Goal: Task Accomplishment & Management: Complete application form

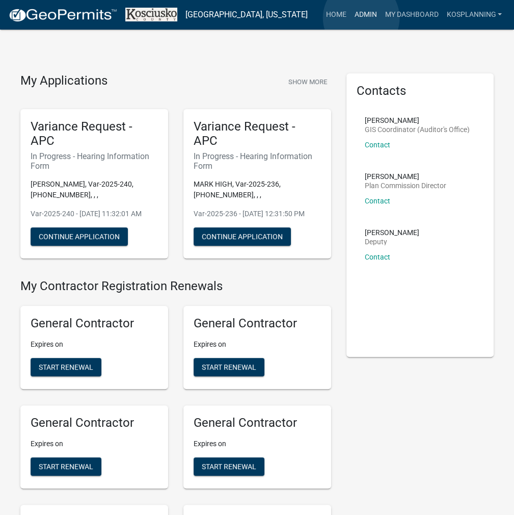
click at [361, 18] on link "Admin" at bounding box center [365, 14] width 31 height 19
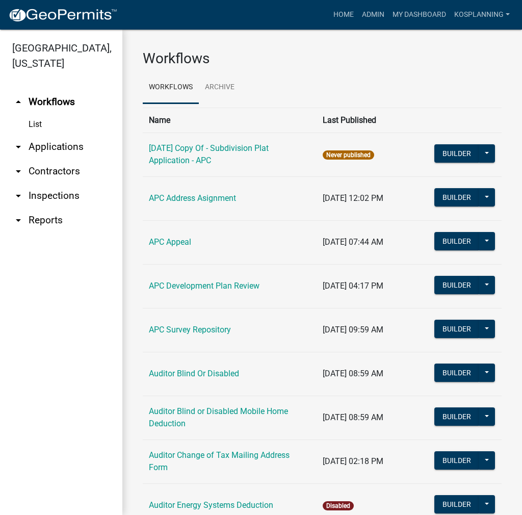
click at [68, 145] on link "arrow_drop_down Applications" at bounding box center [61, 147] width 122 height 24
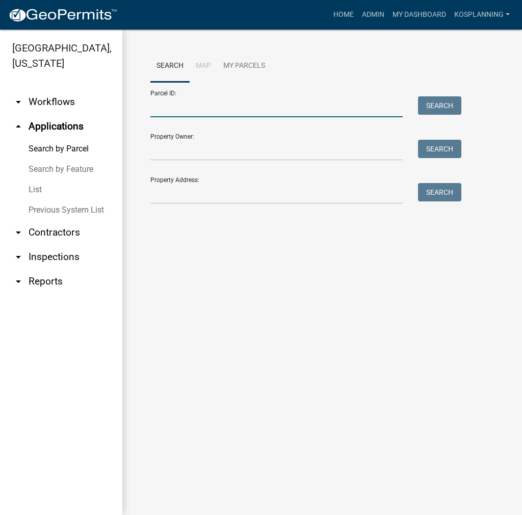
click at [175, 102] on input "Parcel ID:" at bounding box center [276, 106] width 252 height 21
click at [174, 114] on input "Parcel ID:" at bounding box center [276, 106] width 252 height 21
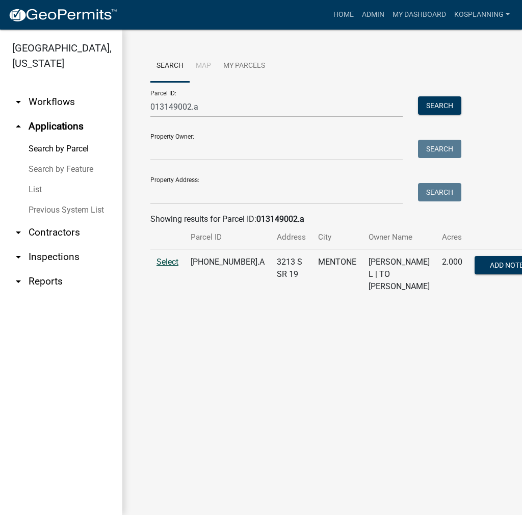
click at [171, 267] on span "Select" at bounding box center [167, 262] width 22 height 10
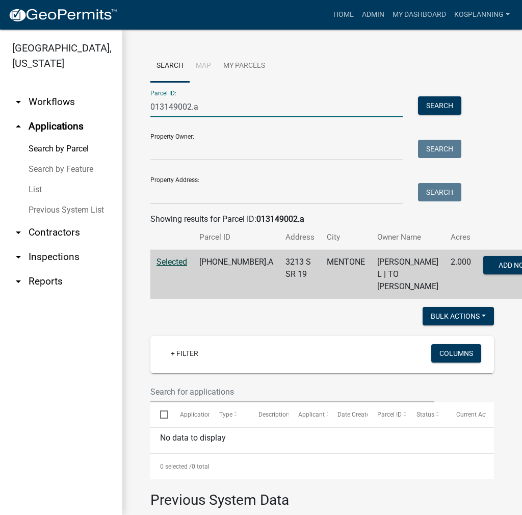
drag, startPoint x: 206, startPoint y: 104, endPoint x: 63, endPoint y: 107, distance: 143.2
click at [63, 107] on div "Kosciusko County, Indiana arrow_drop_down Workflows List arrow_drop_up Applicat…" at bounding box center [261, 272] width 522 height 485
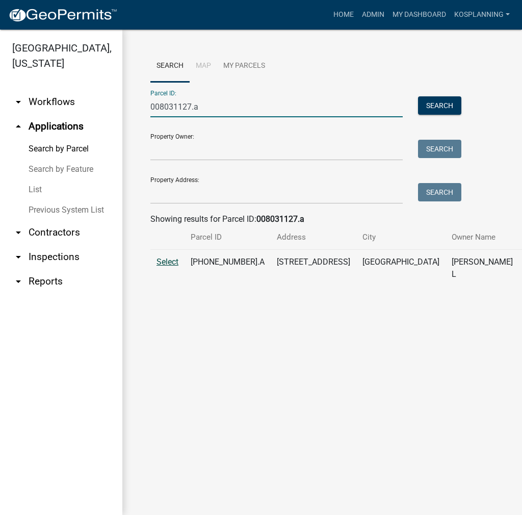
type input "008031127.a"
click at [162, 267] on span "Select" at bounding box center [167, 262] width 22 height 10
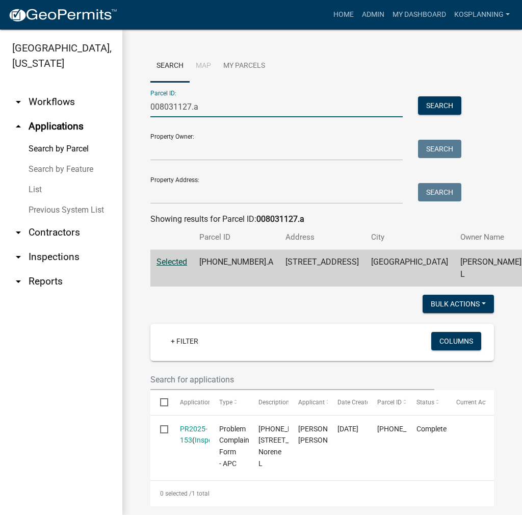
drag, startPoint x: 214, startPoint y: 110, endPoint x: 53, endPoint y: 123, distance: 161.1
click at [53, 123] on div "Kosciusko County, Indiana arrow_drop_down Workflows List arrow_drop_up Applicat…" at bounding box center [261, 272] width 522 height 485
click at [190, 153] on input "Property Owner:" at bounding box center [276, 150] width 252 height 21
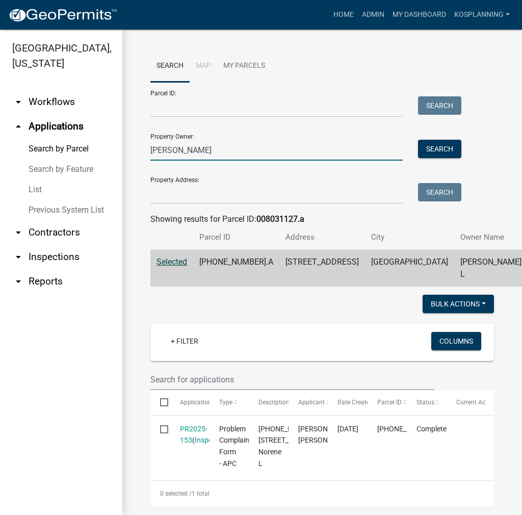
click at [180, 151] on input "noren" at bounding box center [276, 150] width 252 height 21
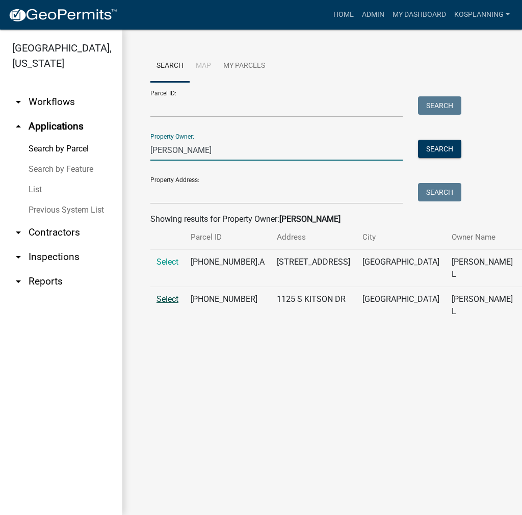
type input "norene smith"
click at [175, 304] on span "Select" at bounding box center [167, 299] width 22 height 10
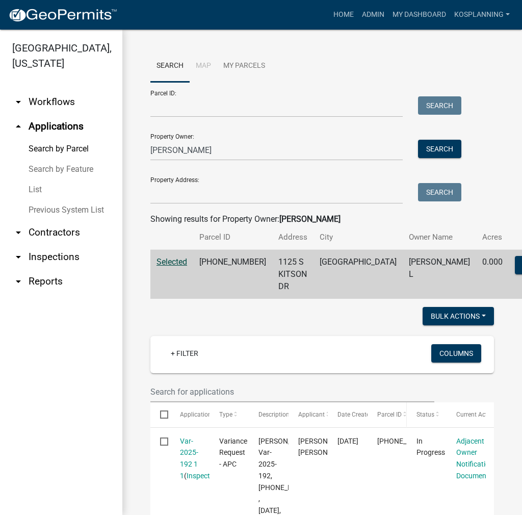
scroll to position [153, 0]
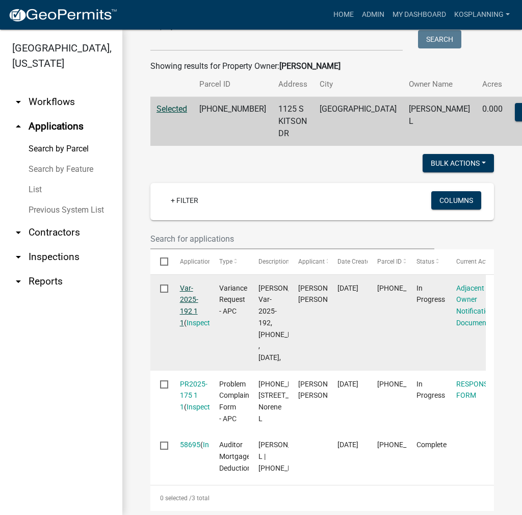
click at [189, 313] on link "Var-2025-192 1 1" at bounding box center [189, 305] width 18 height 43
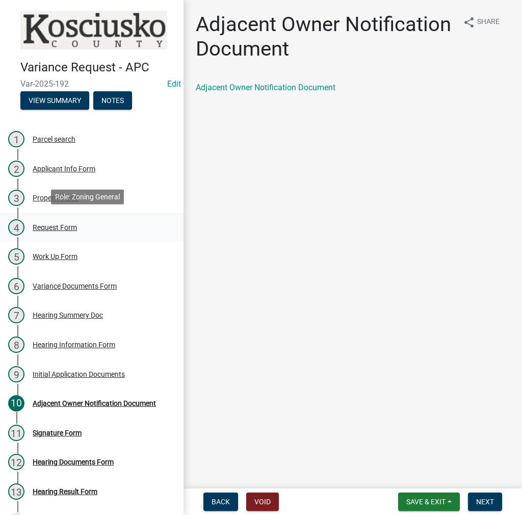
click at [45, 224] on div "Request Form" at bounding box center [55, 227] width 44 height 7
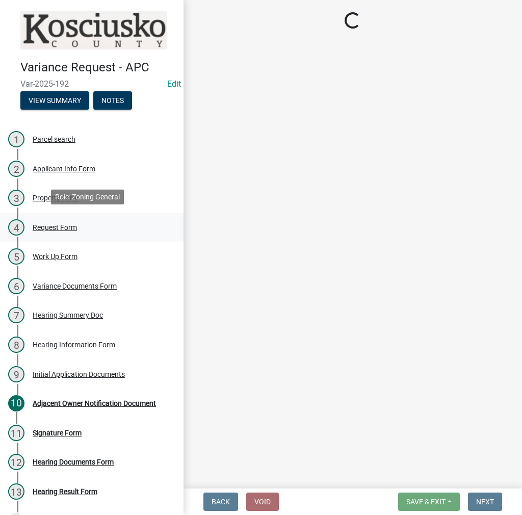
select select "77eb12f8-2a64-4a31-bfec-9b00716b2165"
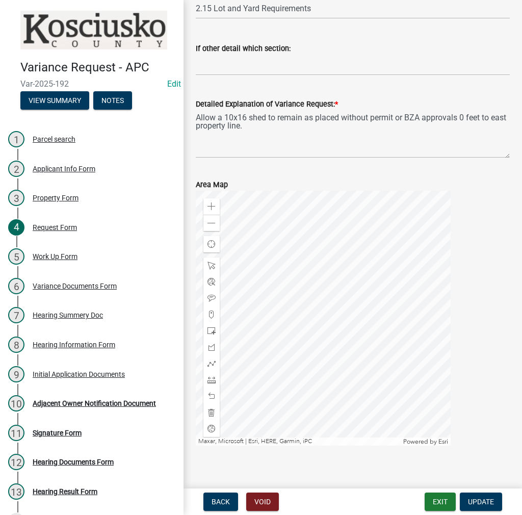
scroll to position [102, 0]
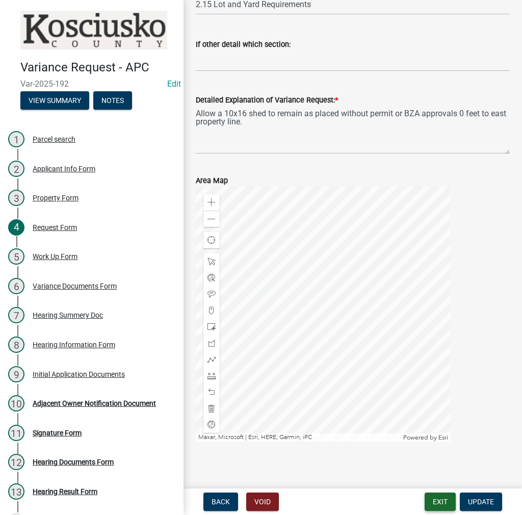
click at [443, 503] on button "Exit" at bounding box center [440, 501] width 31 height 18
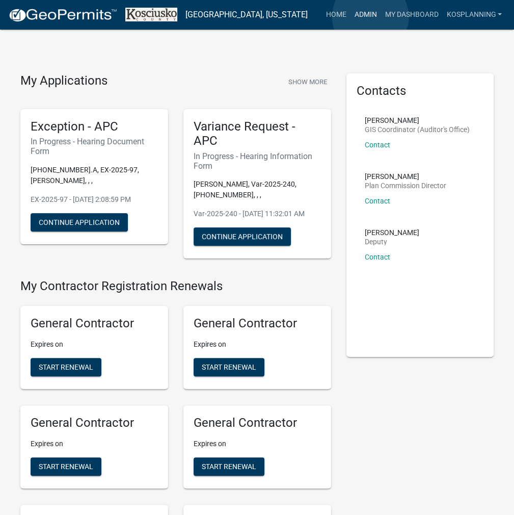
click at [371, 17] on link "Admin" at bounding box center [365, 14] width 31 height 19
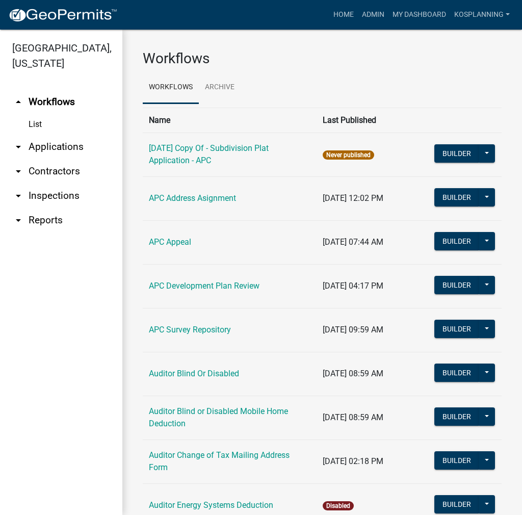
click at [63, 141] on link "arrow_drop_down Applications" at bounding box center [61, 147] width 122 height 24
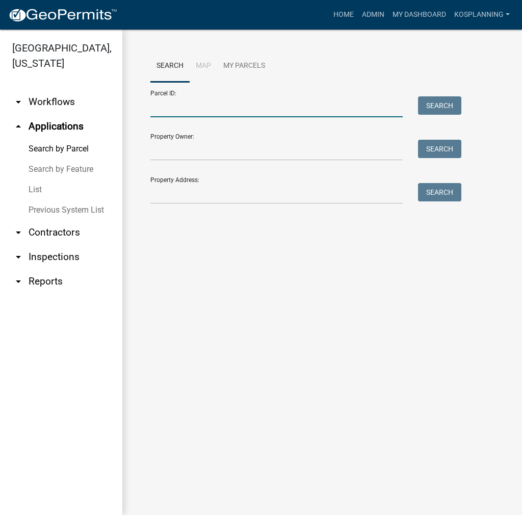
click at [182, 107] on input "Parcel ID:" at bounding box center [276, 106] width 252 height 21
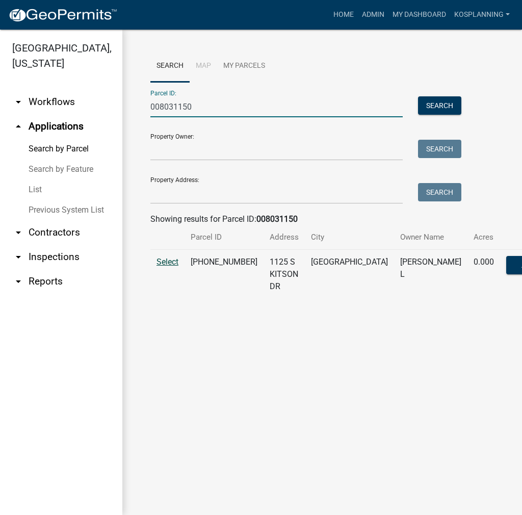
type input "008031150"
click at [161, 267] on span "Select" at bounding box center [167, 262] width 22 height 10
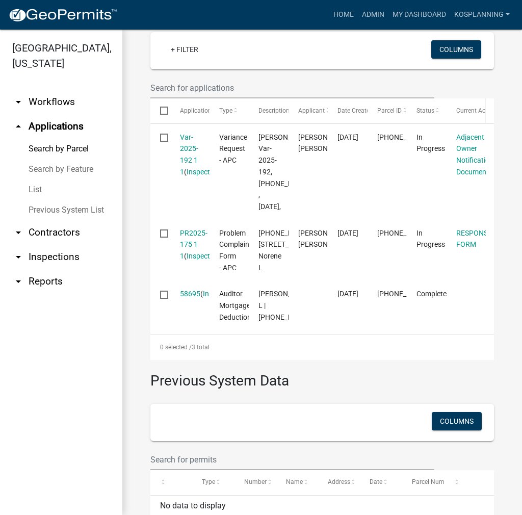
scroll to position [306, 0]
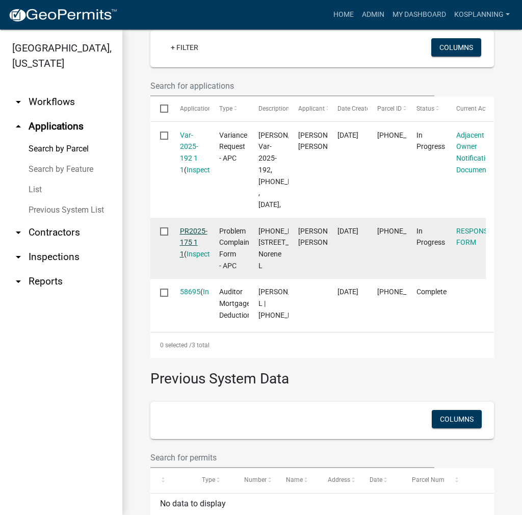
click at [193, 258] on link "PR2025-175 1 1" at bounding box center [194, 243] width 28 height 32
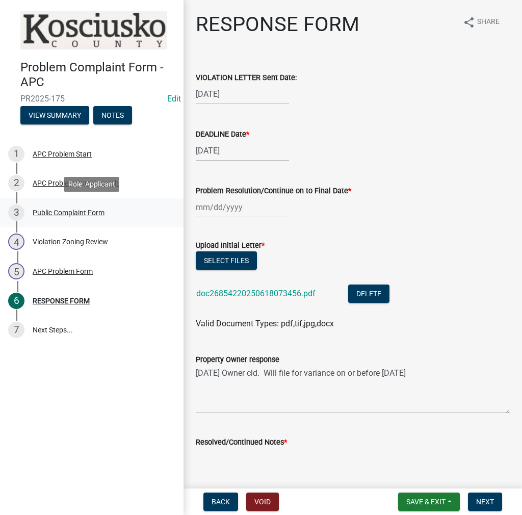
click at [68, 214] on div "Public Complaint Form" at bounding box center [69, 212] width 72 height 7
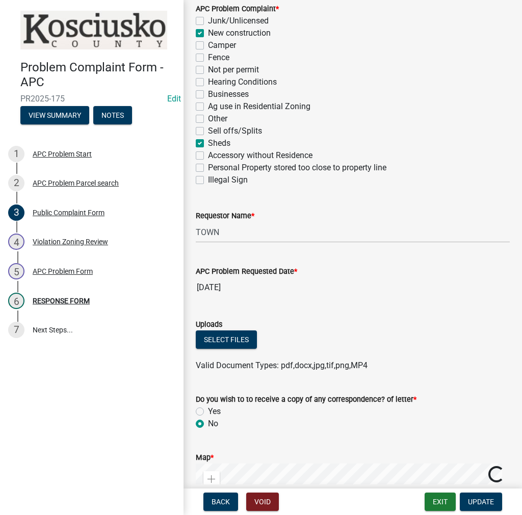
scroll to position [306, 0]
click at [445, 502] on button "Exit" at bounding box center [440, 501] width 31 height 18
